Goal: Answer question/provide support

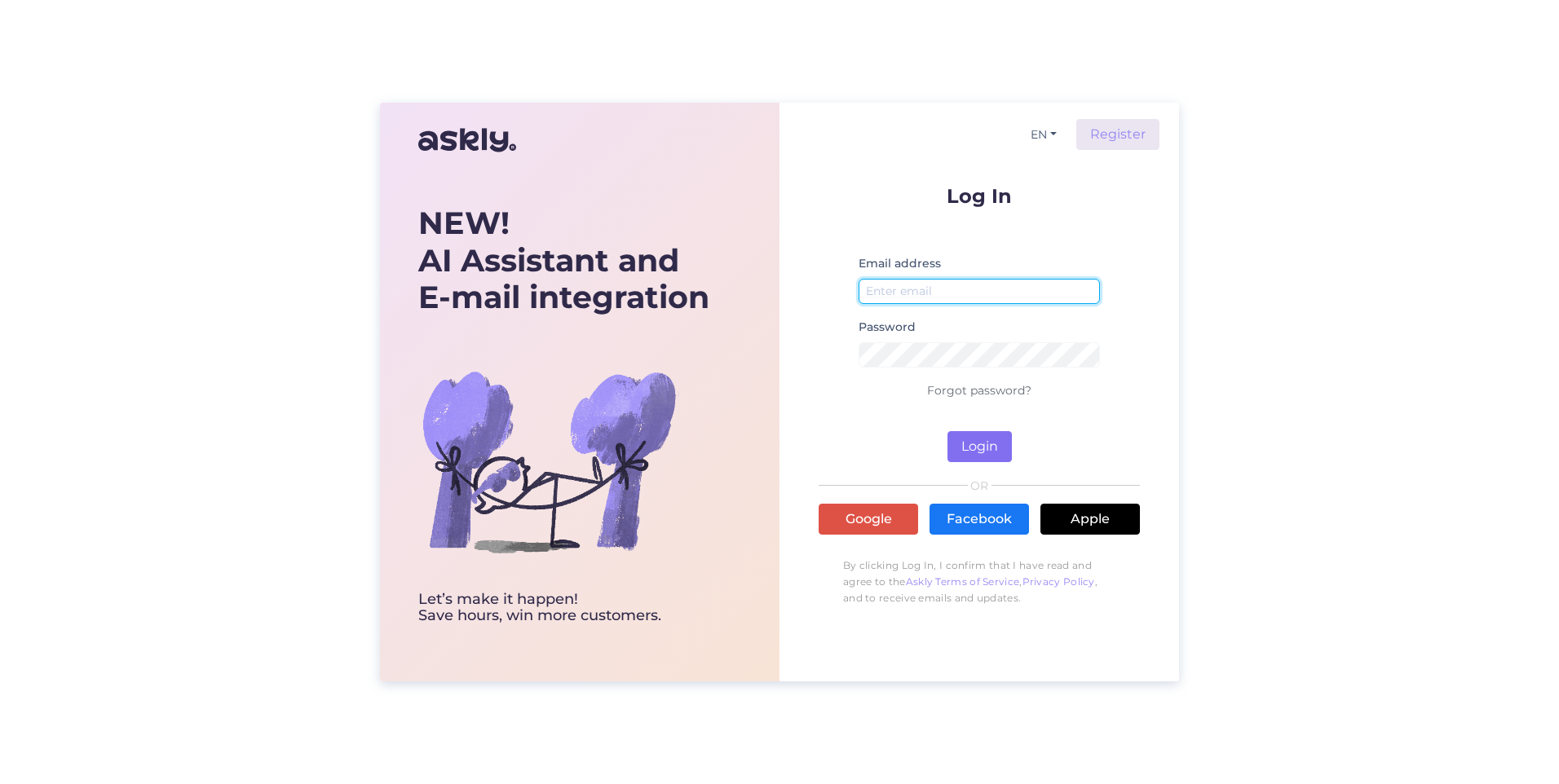
type input "[EMAIL_ADDRESS][DOMAIN_NAME]"
click at [988, 447] on button "Login" at bounding box center [979, 447] width 64 height 31
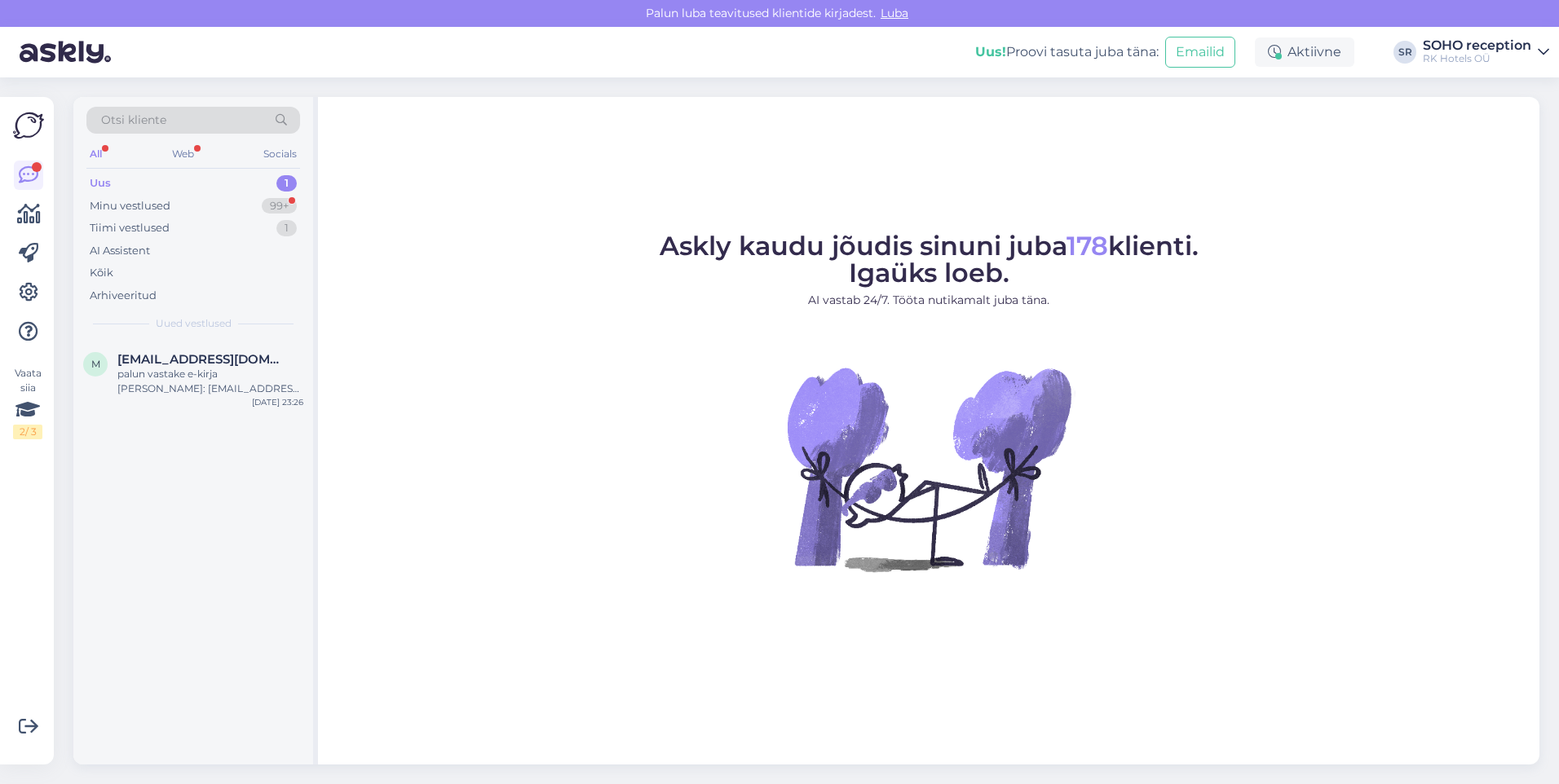
click at [176, 182] on div "Uus 1" at bounding box center [193, 184] width 214 height 23
click at [263, 382] on div "palun vastake e-kirja [PERSON_NAME]: [EMAIL_ADDRESS][DOMAIN_NAME]" at bounding box center [209, 382] width 185 height 30
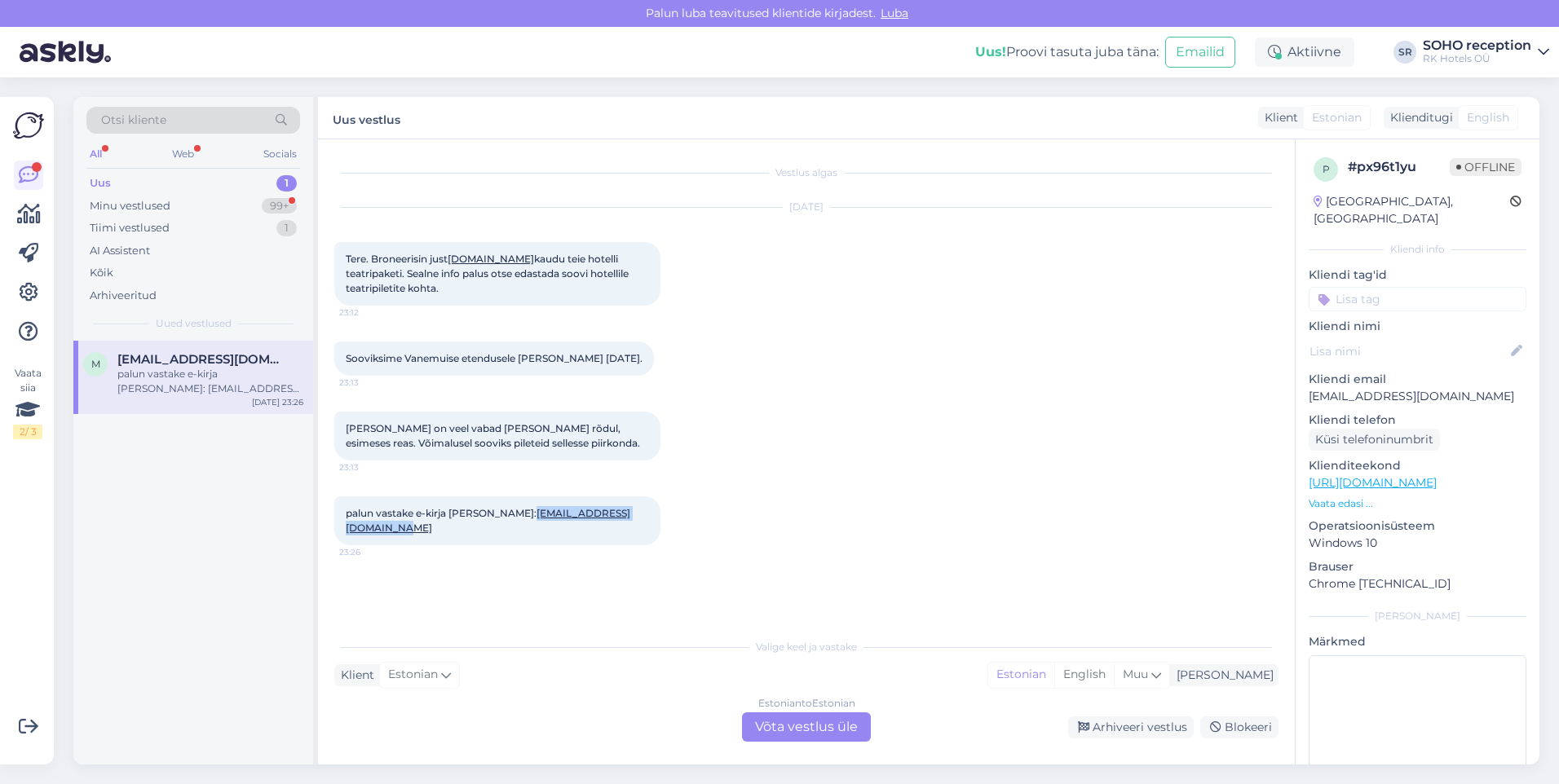
drag, startPoint x: 615, startPoint y: 514, endPoint x: 475, endPoint y: 516, distance: 140.0
click at [475, 516] on div "palun vastake e-kirja [PERSON_NAME]: [EMAIL_ADDRESS][DOMAIN_NAME] 23:26" at bounding box center [497, 520] width 326 height 49
copy link "[EMAIL_ADDRESS][DOMAIN_NAME]"
click at [161, 209] on div "Minu vestlused" at bounding box center [130, 206] width 81 height 16
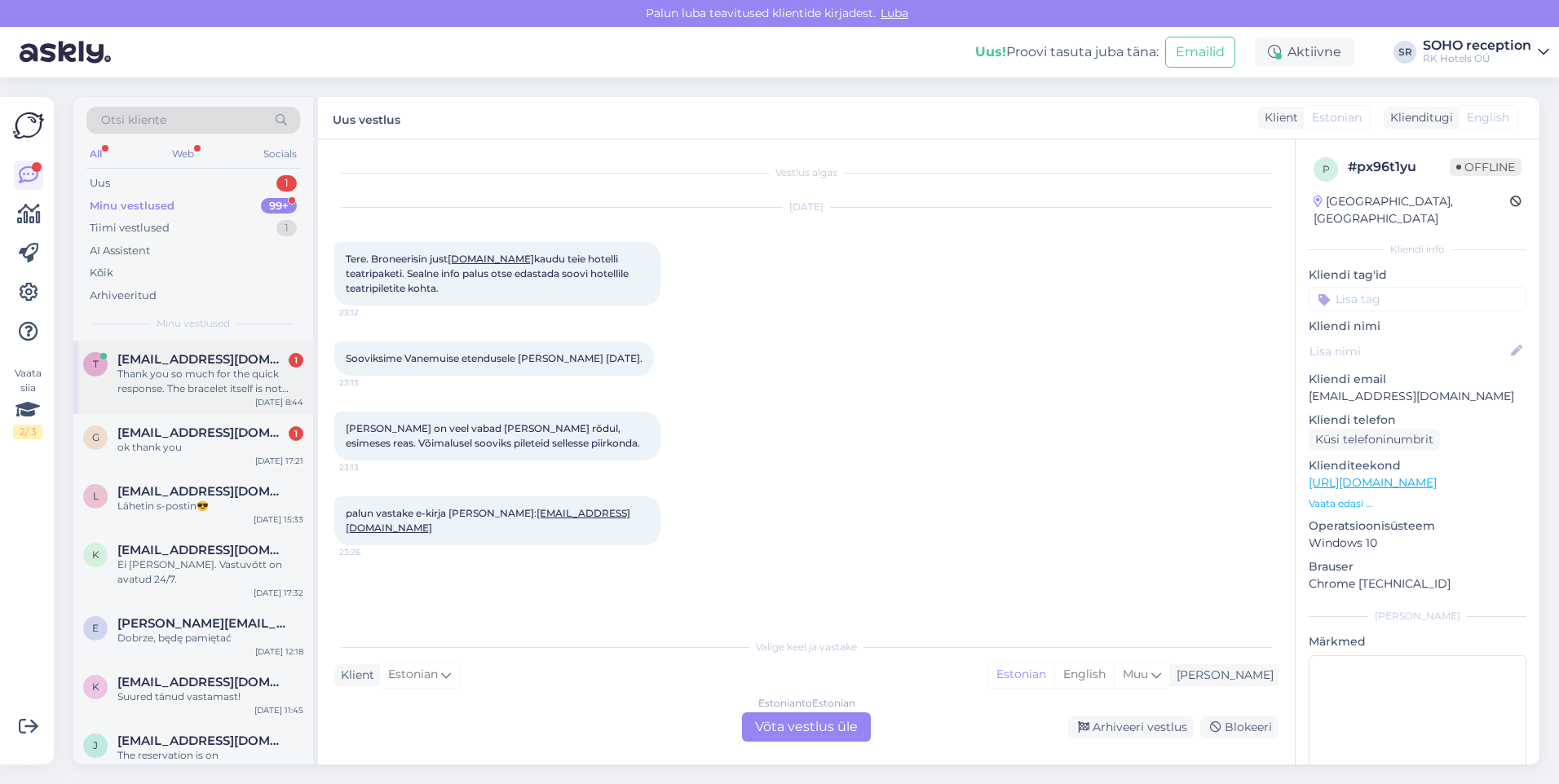
click at [167, 391] on div "Thank you so much for the quick response. The bracelet itself is not worth not …" at bounding box center [209, 382] width 185 height 30
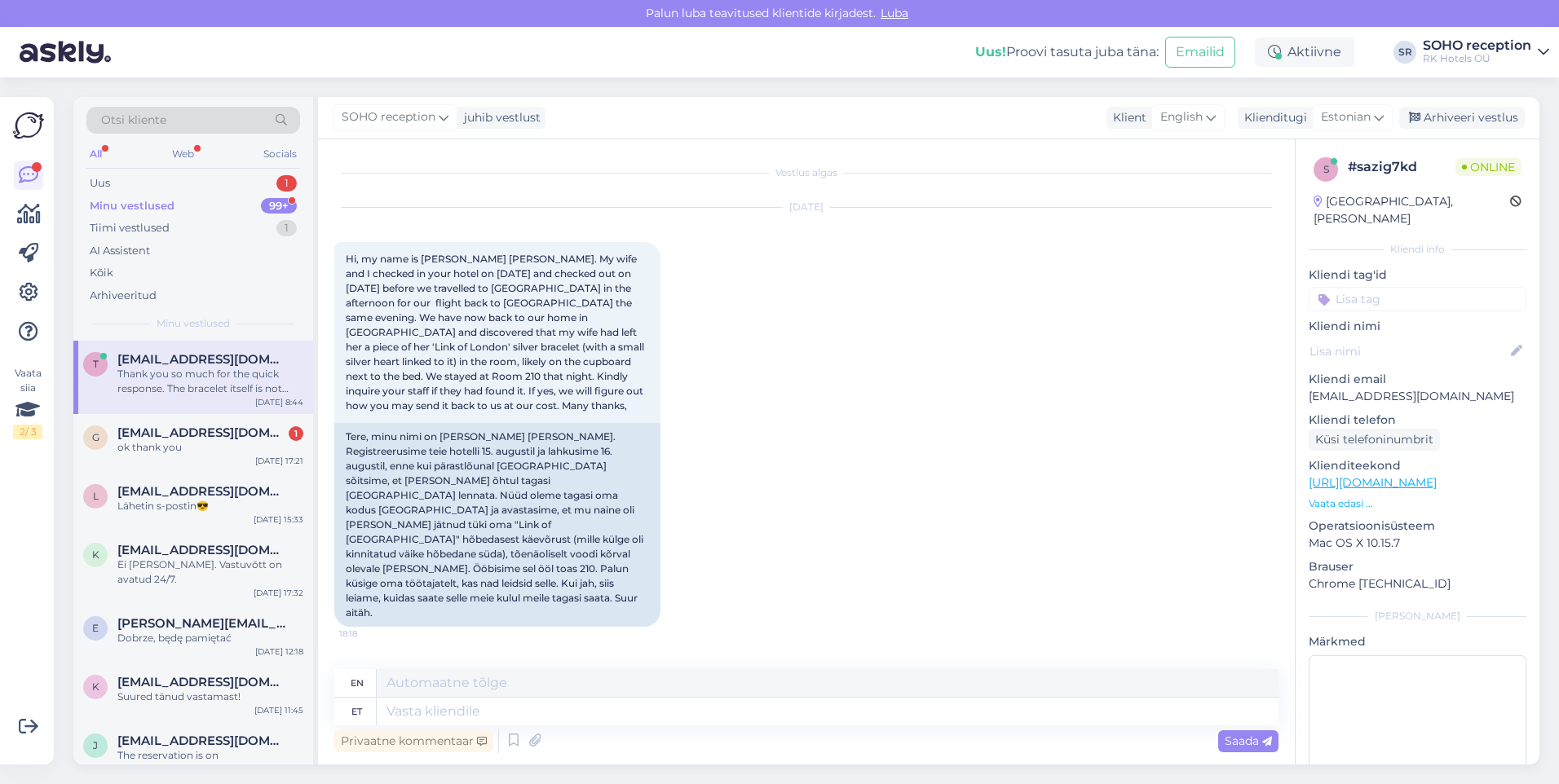
scroll to position [509, 0]
